Goal: Navigation & Orientation: Find specific page/section

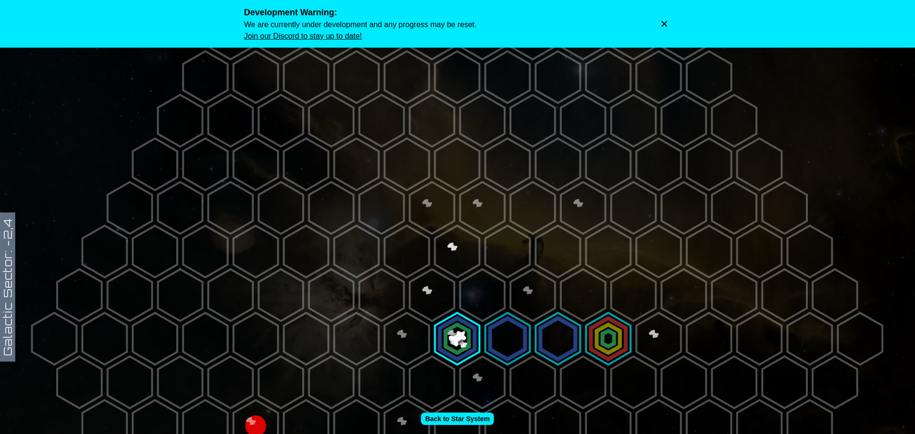
scroll to position [143, 0]
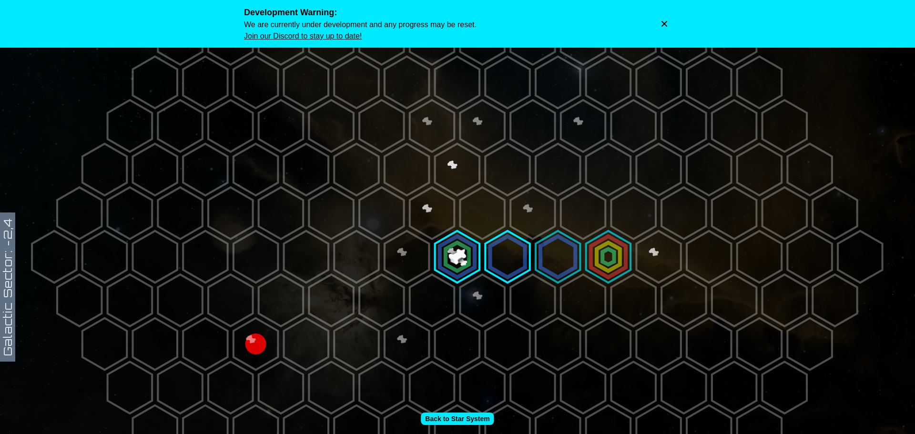
click at [455, 180] on polygon at bounding box center [457, 170] width 44 height 52
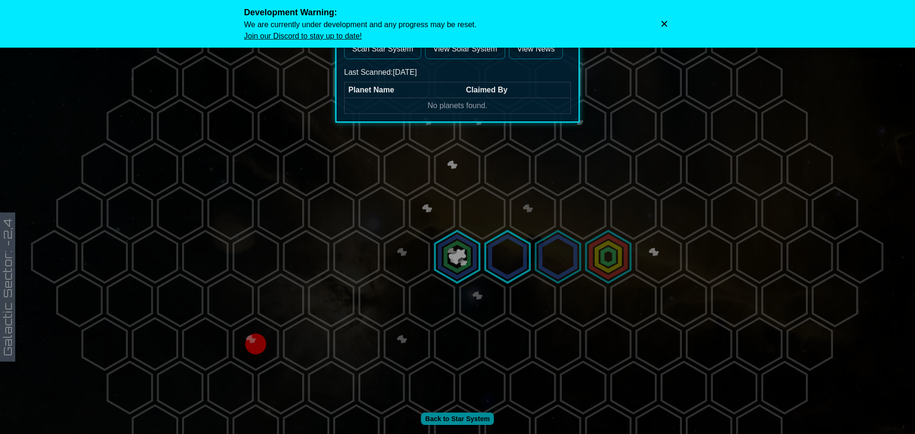
click at [404, 56] on button "Scan Star System" at bounding box center [382, 49] width 77 height 20
click at [666, 17] on div "Development Warning: We are currently under development and any progress may be…" at bounding box center [457, 24] width 427 height 36
click at [665, 21] on icon "Dismiss warning" at bounding box center [664, 24] width 10 height 10
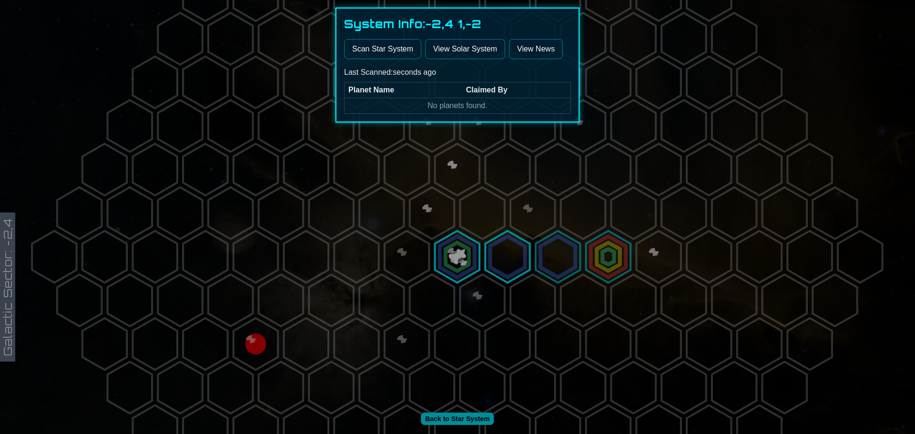
drag, startPoint x: 512, startPoint y: 248, endPoint x: 501, endPoint y: 256, distance: 13.2
click at [511, 248] on div at bounding box center [457, 217] width 915 height 434
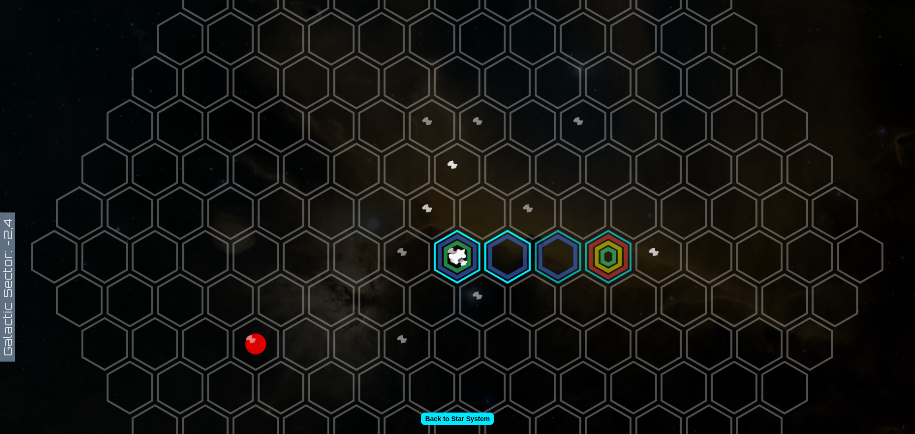
click at [618, 255] on polygon at bounding box center [608, 257] width 44 height 52
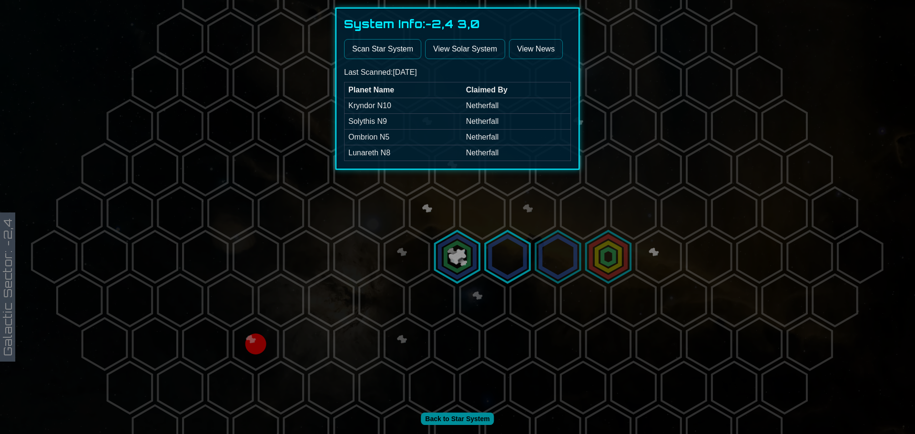
click at [531, 250] on div at bounding box center [457, 217] width 915 height 434
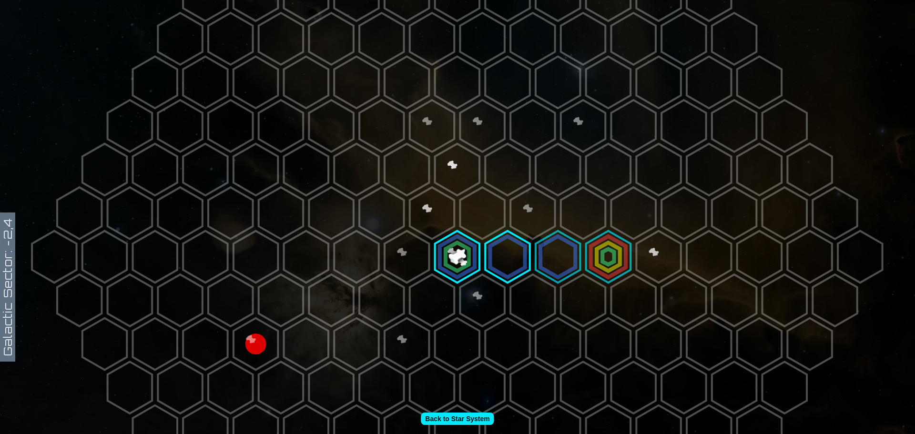
click at [521, 262] on polygon at bounding box center [507, 257] width 44 height 52
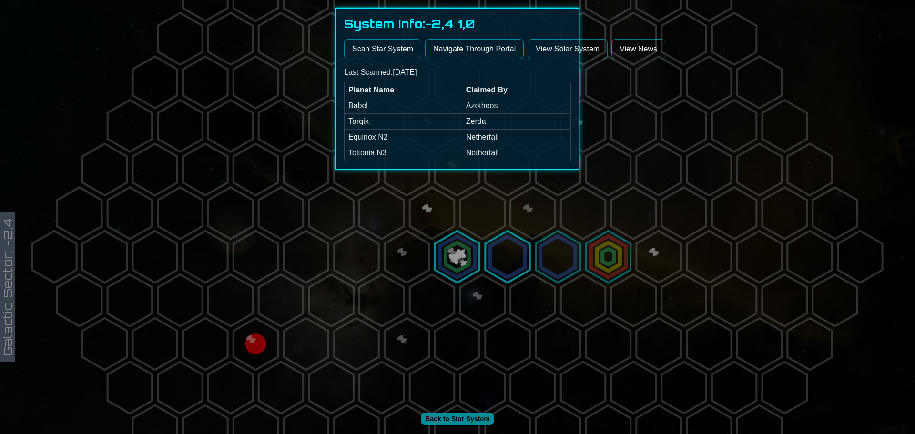
click at [481, 290] on div at bounding box center [457, 217] width 915 height 434
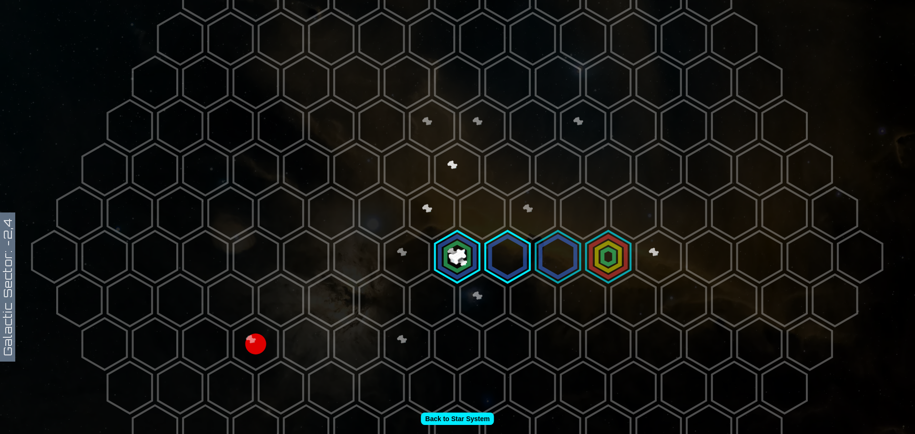
click at [462, 269] on polygon at bounding box center [457, 257] width 44 height 52
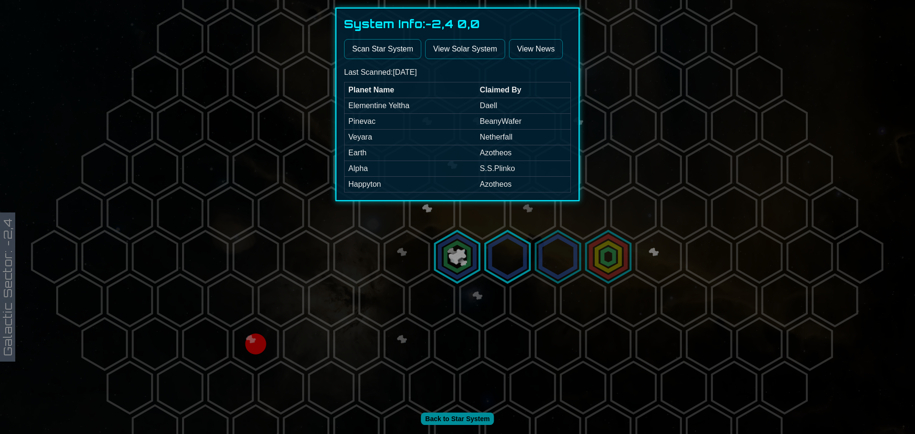
click at [458, 370] on div at bounding box center [457, 217] width 915 height 434
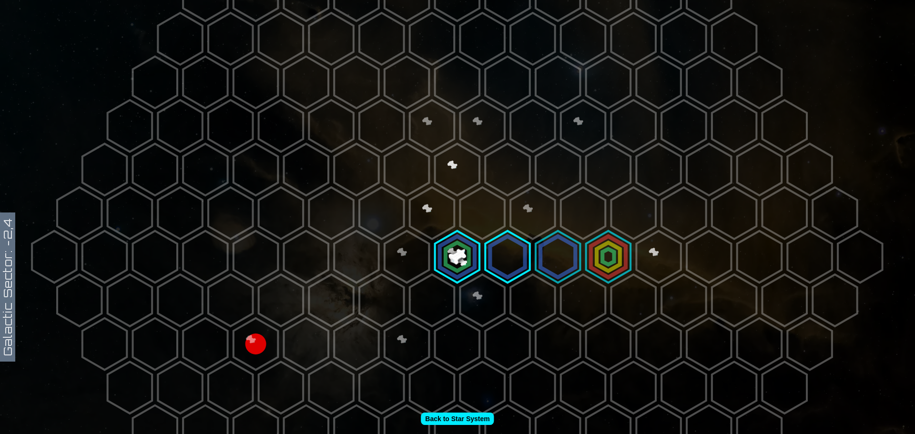
click at [456, 410] on polygon at bounding box center [457, 431] width 44 height 52
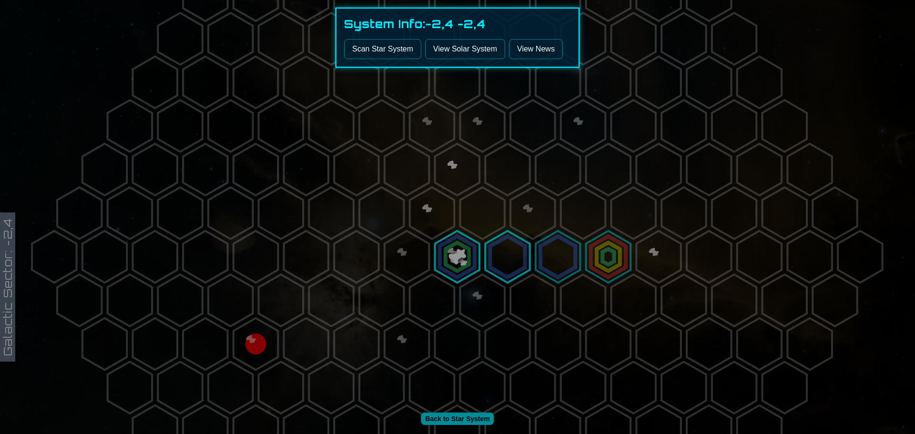
click at [456, 415] on div at bounding box center [457, 217] width 915 height 434
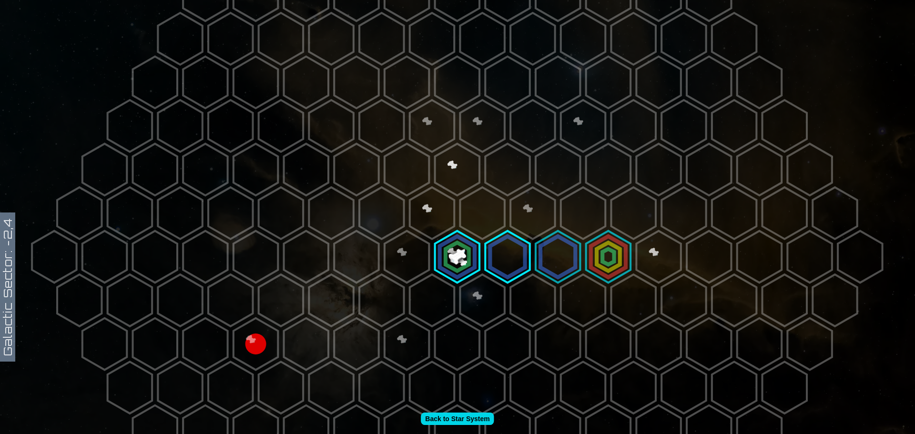
click at [457, 415] on link "Back to Star System" at bounding box center [457, 419] width 73 height 12
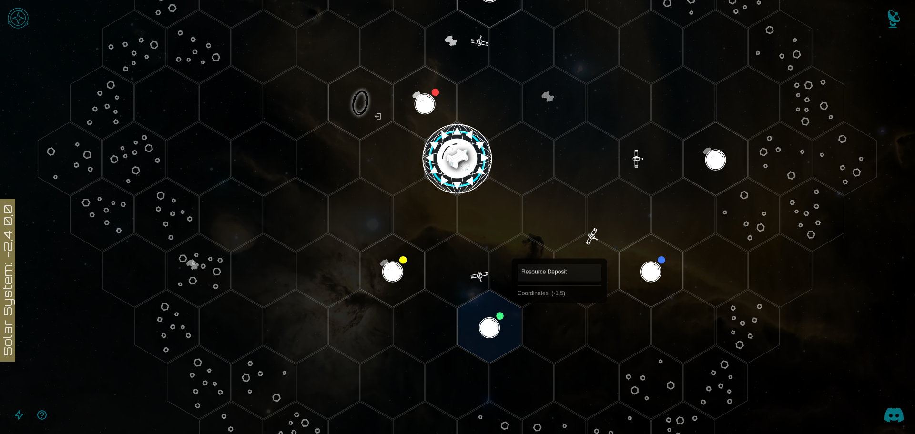
scroll to position [143, 0]
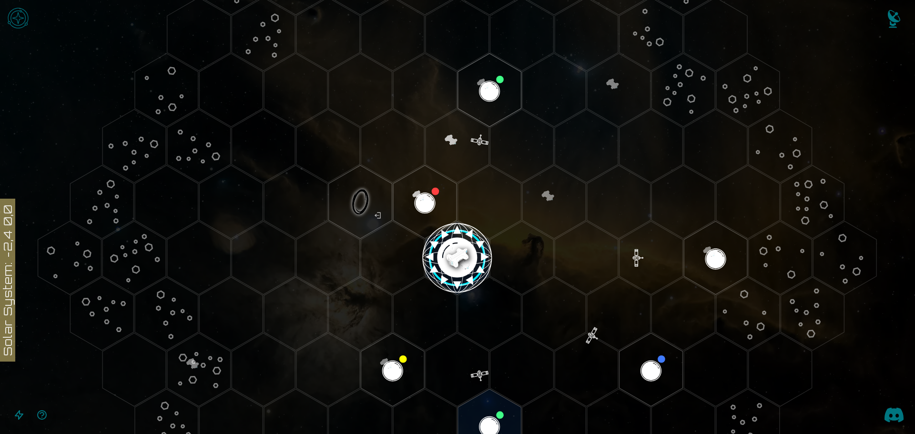
click at [439, 253] on image at bounding box center [457, 258] width 75 height 75
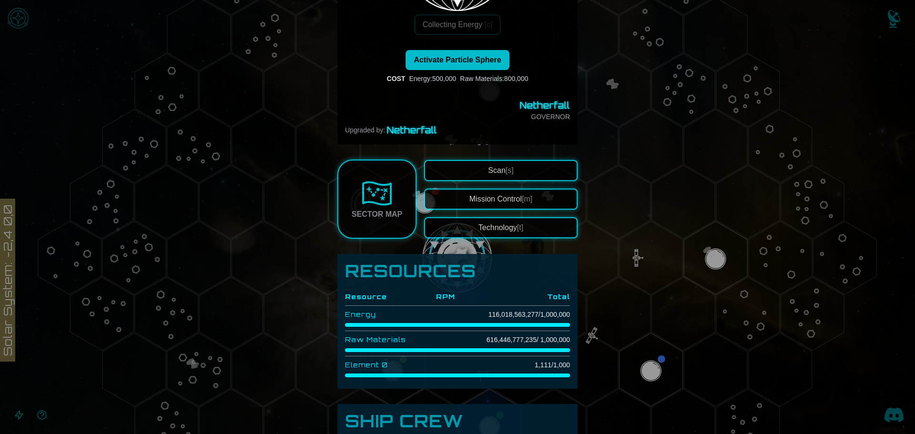
scroll to position [191, 0]
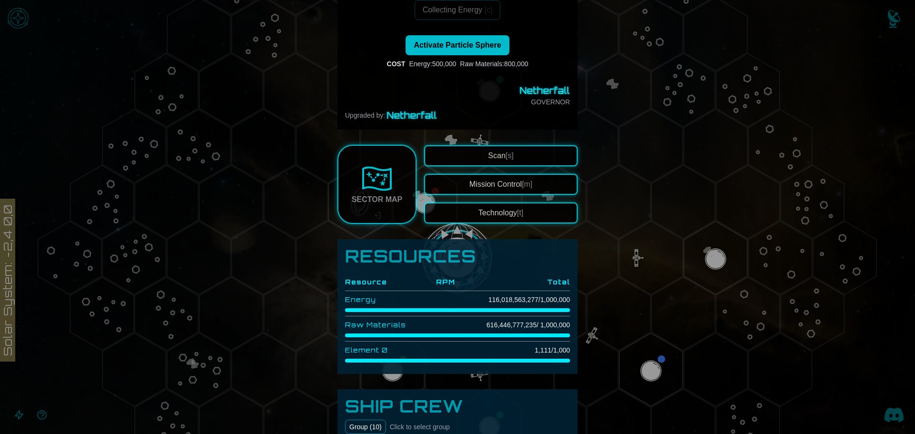
click at [599, 232] on div at bounding box center [457, 217] width 915 height 434
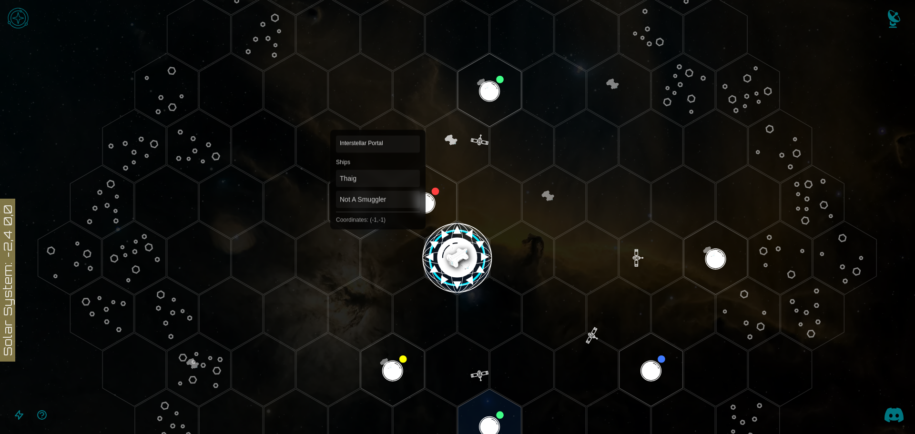
click at [374, 215] on polygon "Hex at coordinates -1,-1, clickable" at bounding box center [360, 201] width 63 height 73
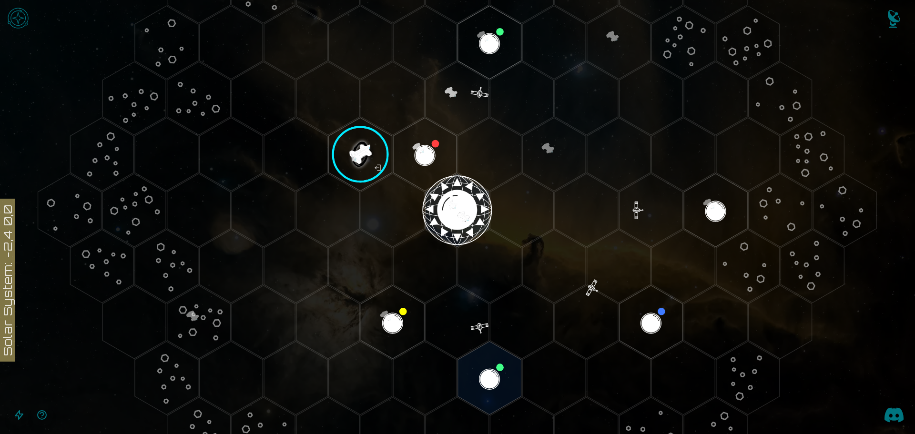
click at [23, 417] on icon "Open accessible navigation interface" at bounding box center [18, 414] width 11 height 11
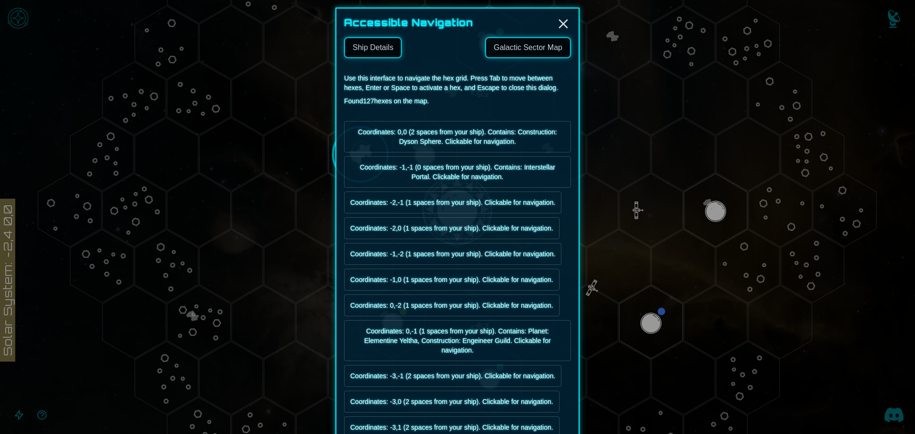
click at [514, 48] on link "Galactic Sector Map" at bounding box center [528, 47] width 86 height 21
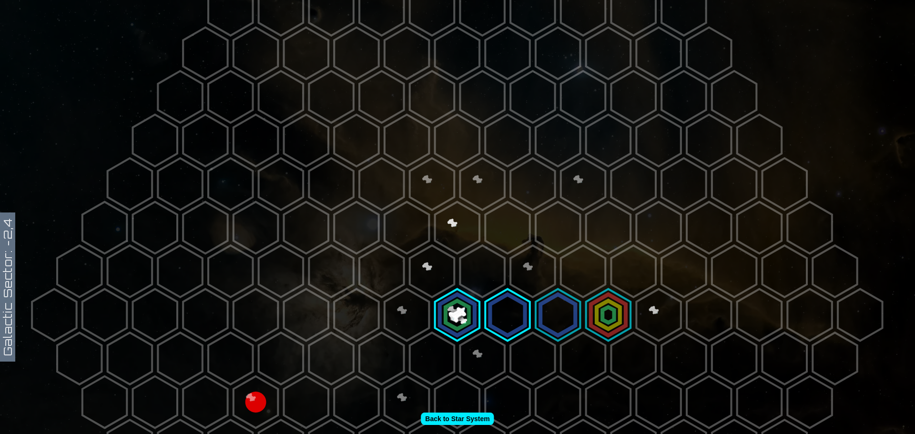
scroll to position [95, 0]
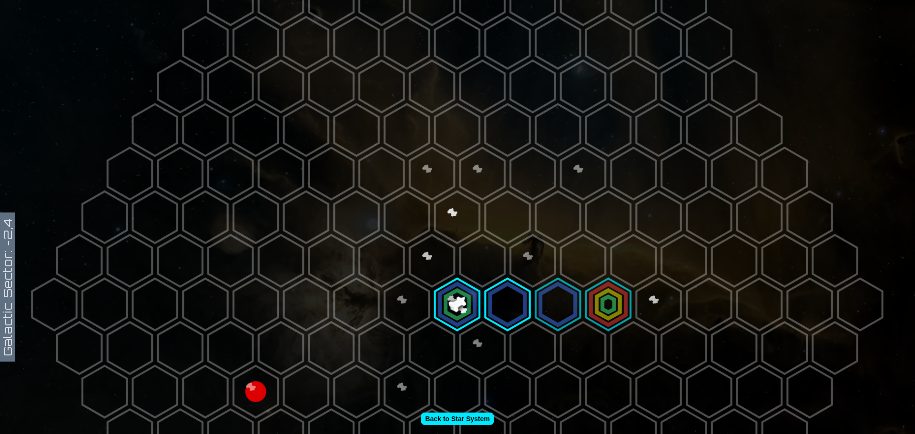
click at [506, 299] on polygon at bounding box center [507, 305] width 44 height 52
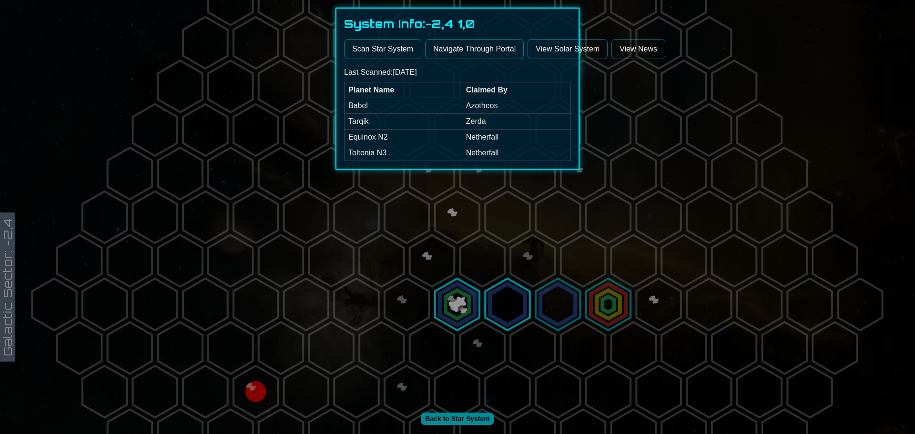
click at [450, 46] on button "Navigate Through Portal" at bounding box center [474, 49] width 99 height 20
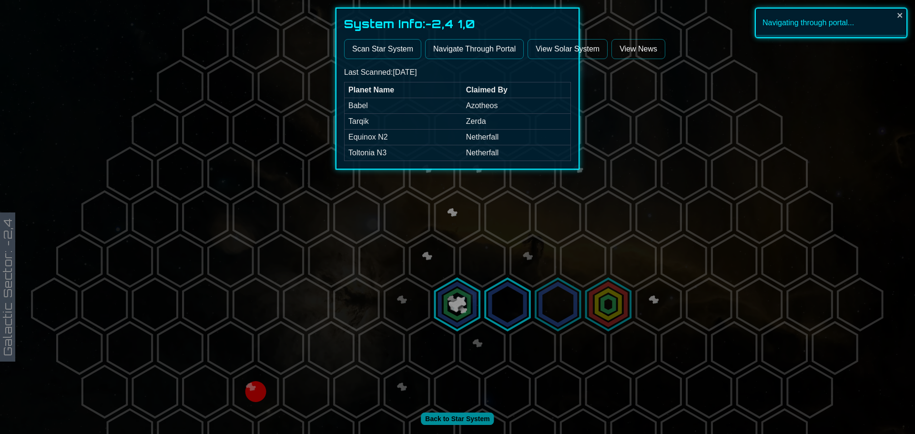
click at [559, 311] on div at bounding box center [457, 217] width 915 height 434
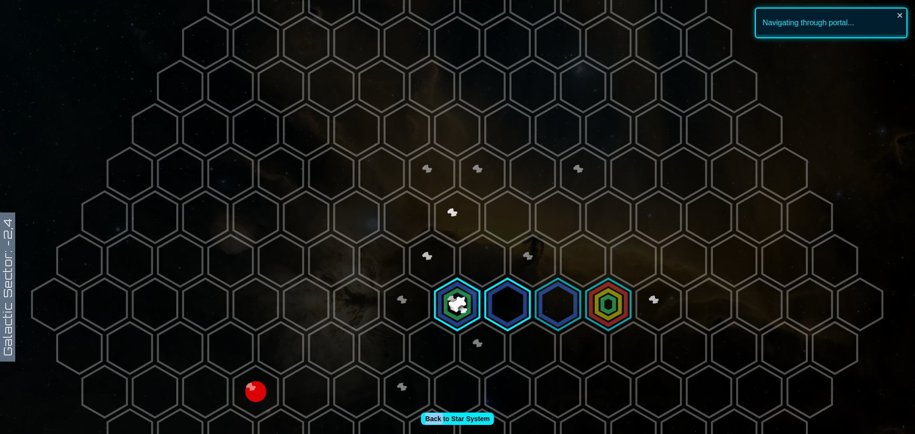
click at [559, 312] on polygon at bounding box center [557, 305] width 44 height 52
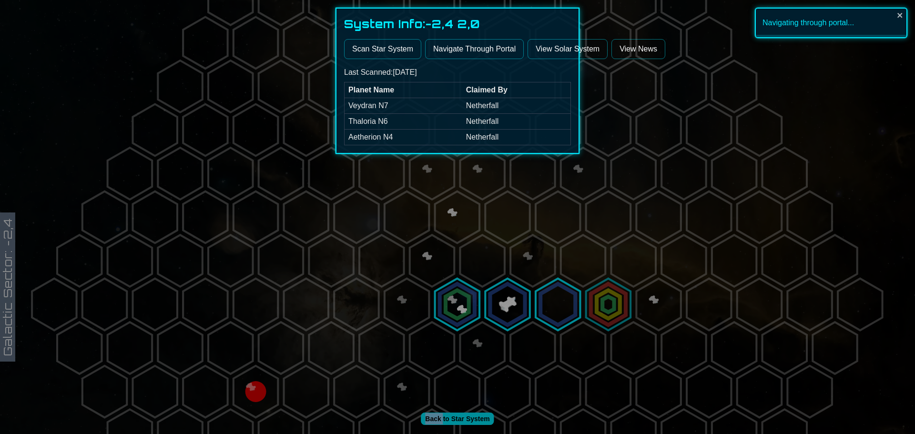
click at [477, 49] on button "Navigate Through Portal" at bounding box center [474, 49] width 99 height 20
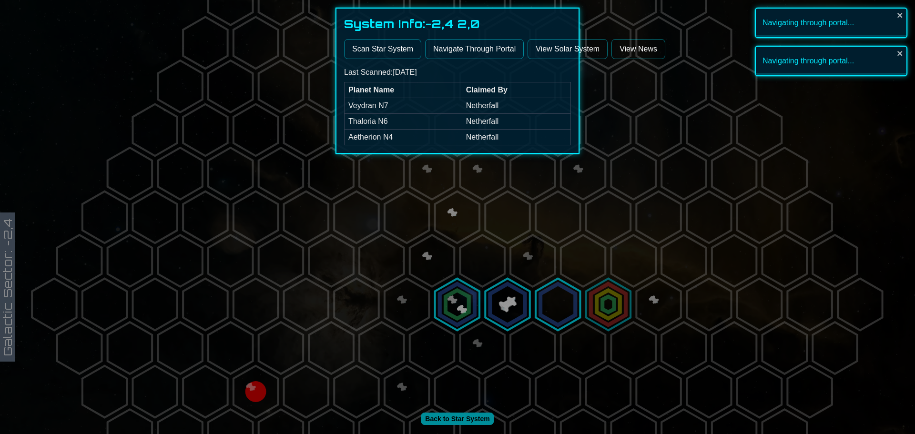
click at [625, 314] on div at bounding box center [457, 217] width 915 height 434
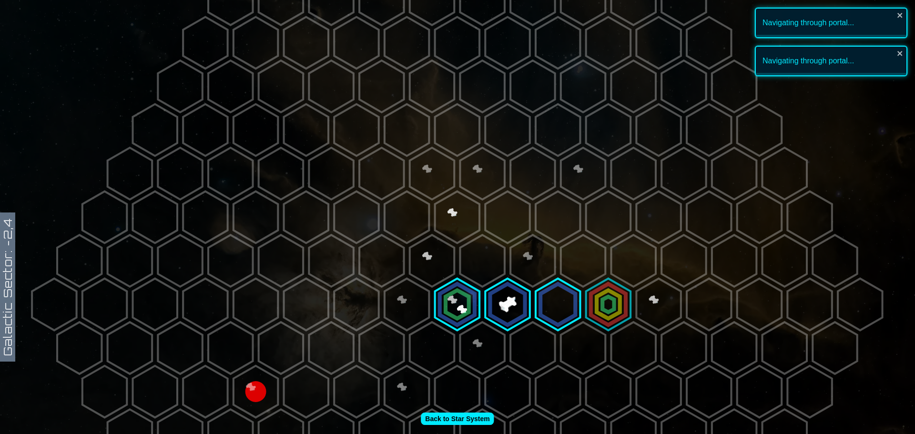
click at [621, 313] on polygon at bounding box center [608, 305] width 44 height 52
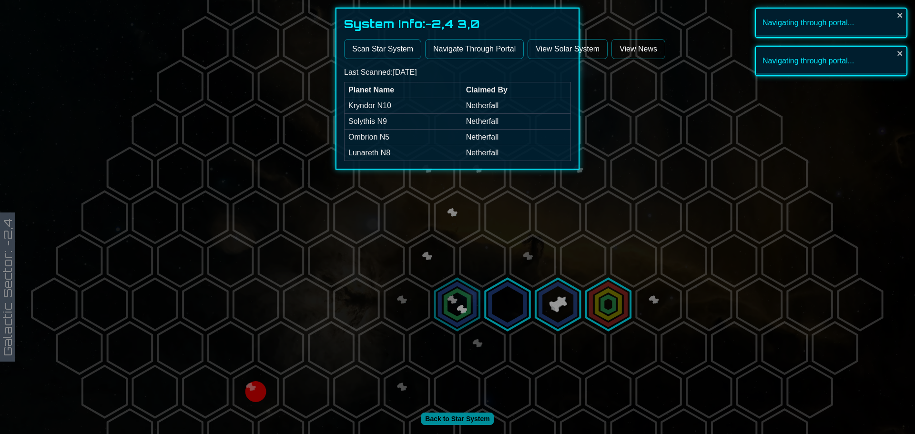
click at [460, 46] on button "Navigate Through Portal" at bounding box center [474, 49] width 99 height 20
